Goal: Find specific page/section: Find specific page/section

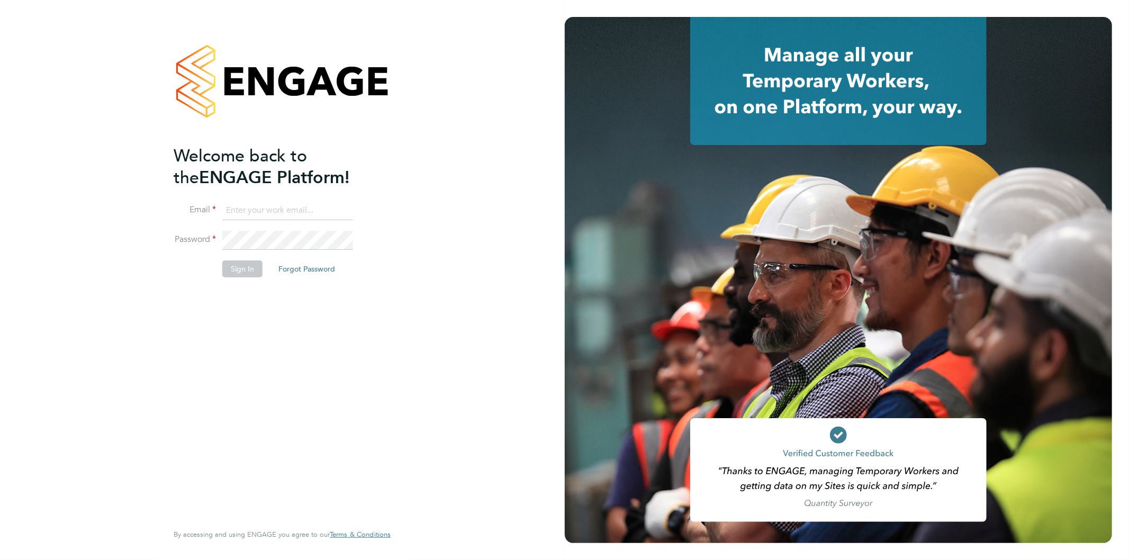
type input "bethan.parr@linearrecruitment.co.uk"
click at [187, 246] on li "Password" at bounding box center [277, 246] width 207 height 30
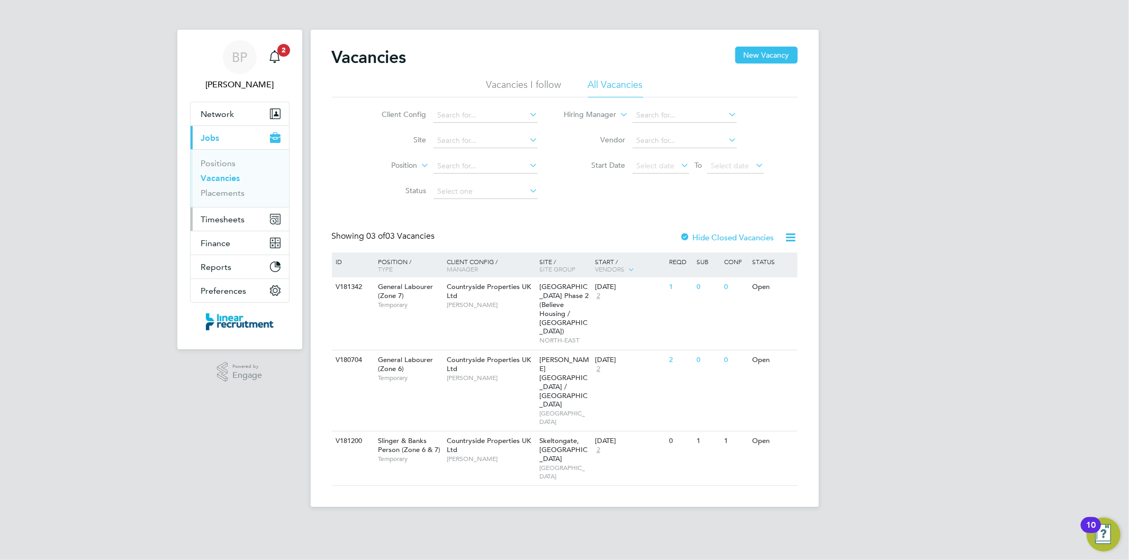
click at [234, 216] on span "Timesheets" at bounding box center [223, 219] width 44 height 10
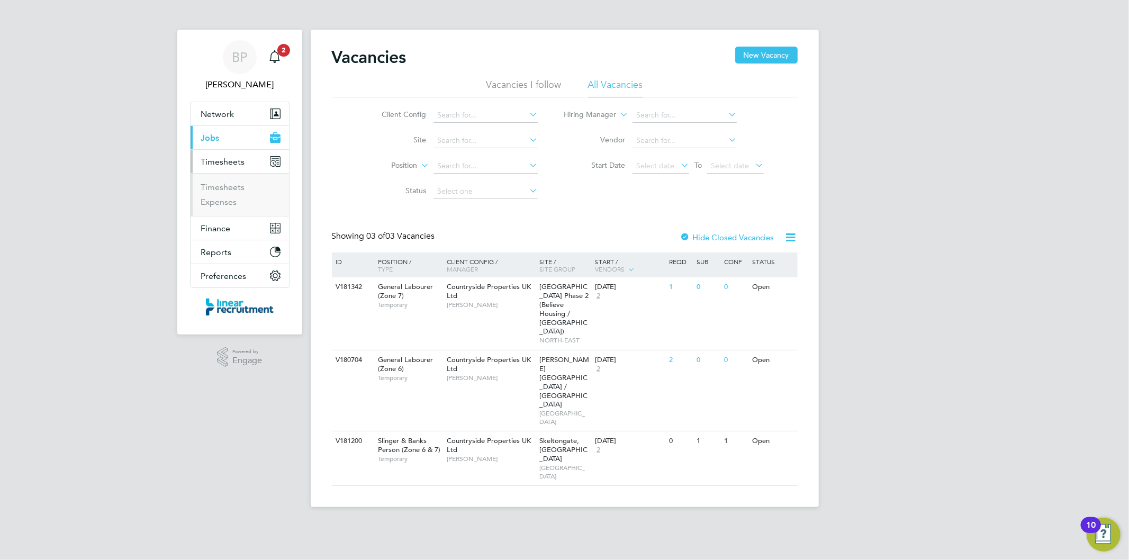
click at [239, 135] on button "Current page: Jobs" at bounding box center [240, 137] width 98 height 23
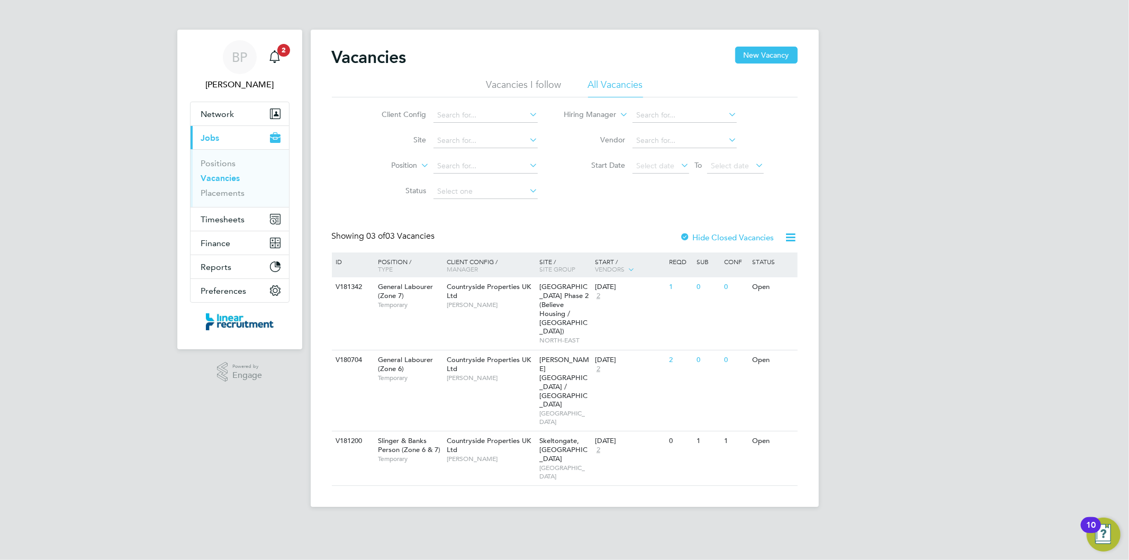
click at [239, 137] on button "Current page: Jobs" at bounding box center [240, 137] width 98 height 23
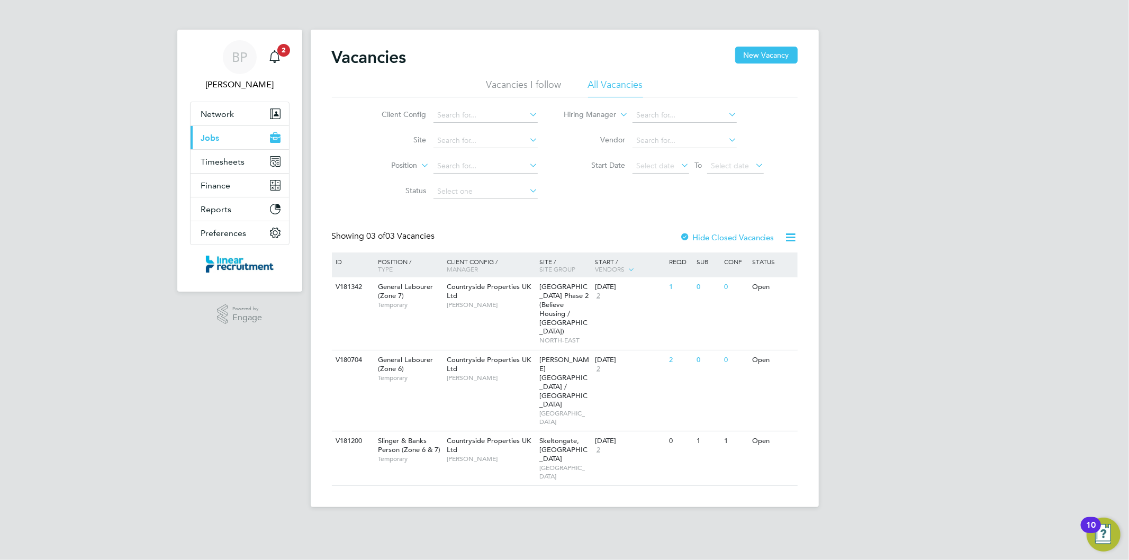
click at [276, 140] on icon "Main navigation" at bounding box center [275, 140] width 11 height 6
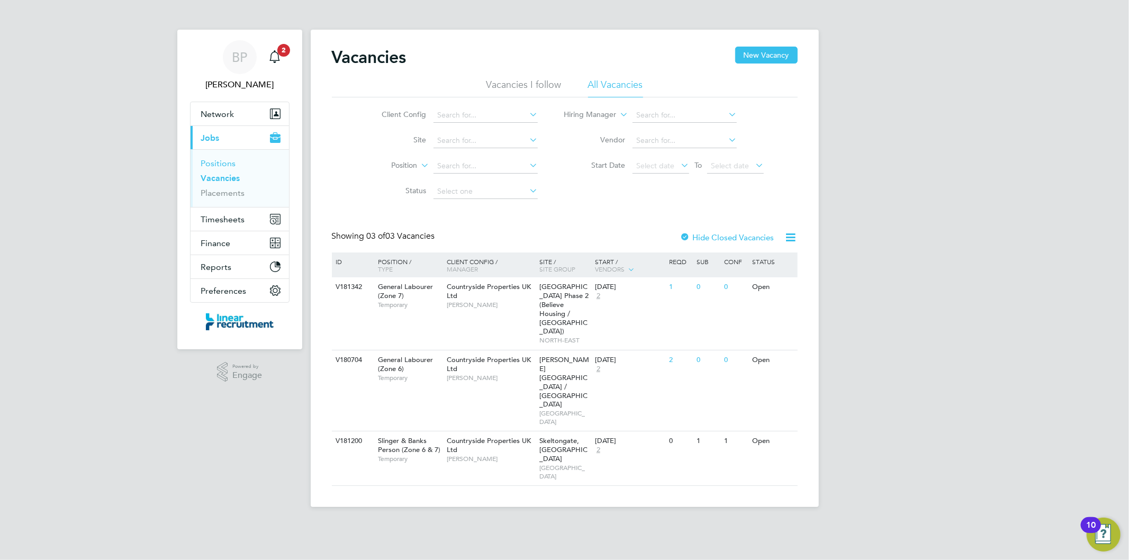
click at [232, 163] on link "Positions" at bounding box center [218, 163] width 35 height 10
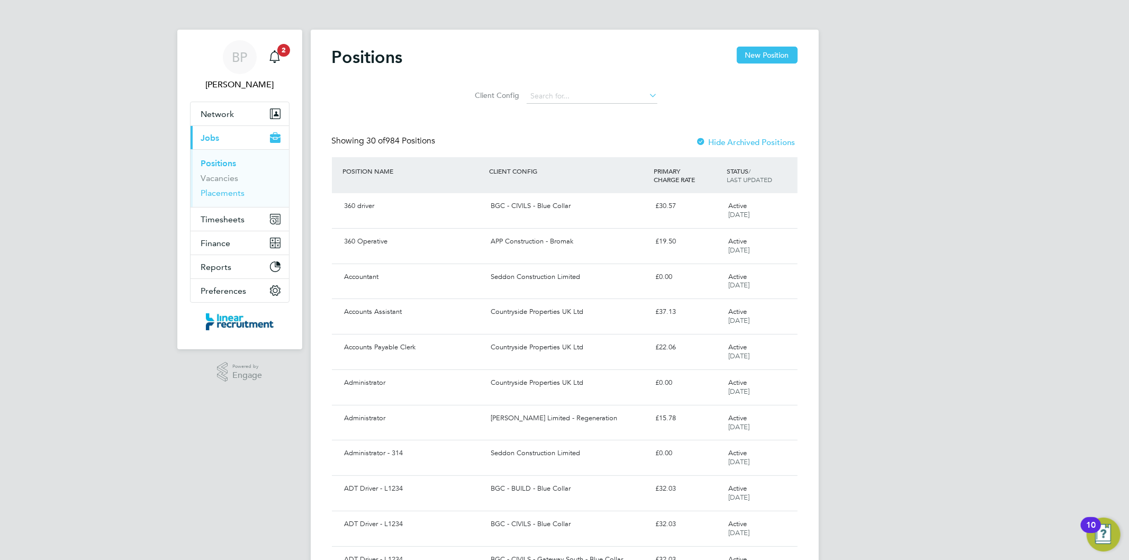
click at [235, 197] on link "Placements" at bounding box center [223, 193] width 44 height 10
